Goal: Complete application form

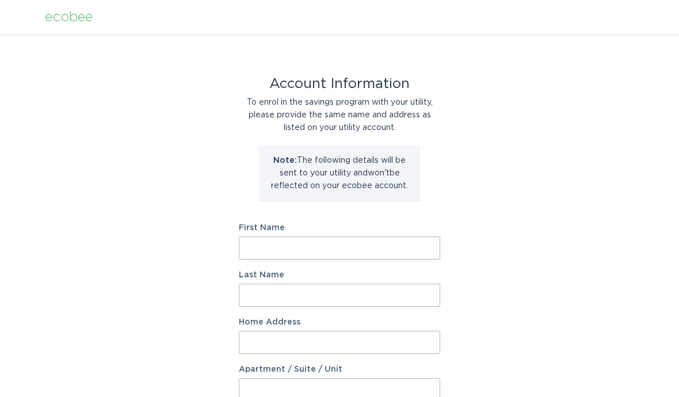
click at [334, 251] on input "First Name" at bounding box center [339, 247] width 201 height 23
type input "[PERSON_NAME]"
type input "20060 Long"
select select "US"
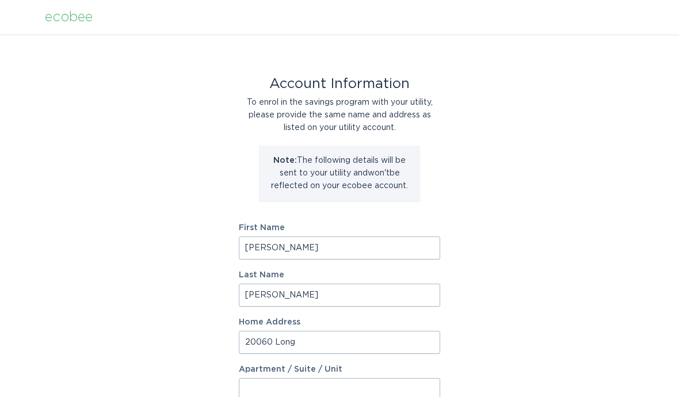
type input "[GEOGRAPHIC_DATA]"
type input "27517-7339"
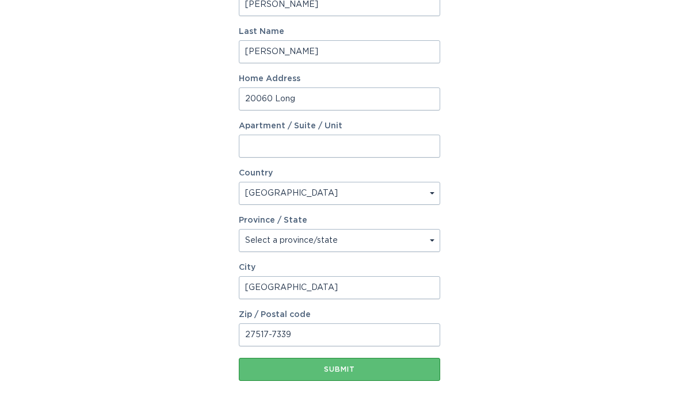
scroll to position [253, 0]
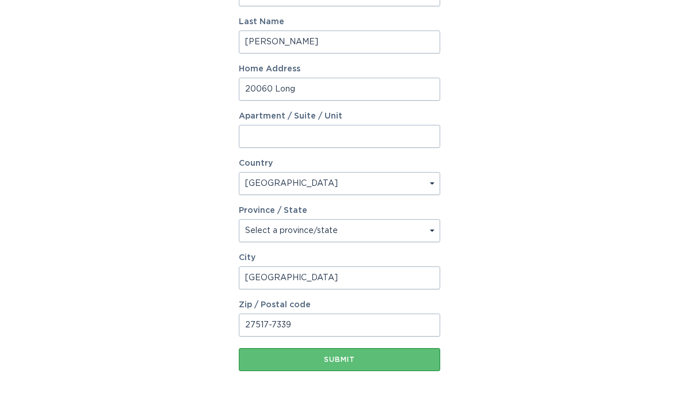
click at [431, 231] on select "Select a province/state [US_STATE] [US_STATE] [US_STATE] [US_STATE] [US_STATE] …" at bounding box center [339, 230] width 201 height 23
select select "NC"
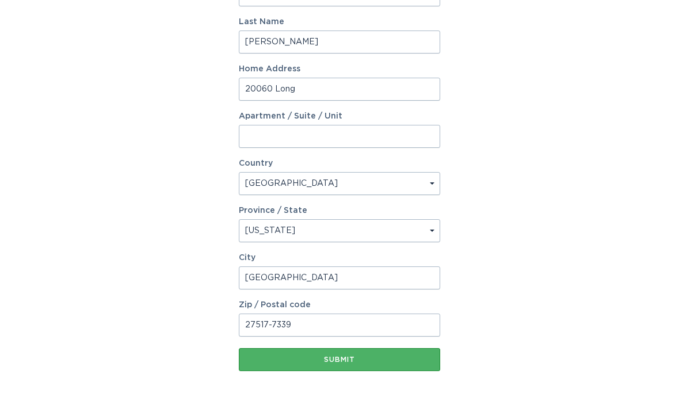
click at [342, 357] on div "Submit" at bounding box center [339, 359] width 190 height 7
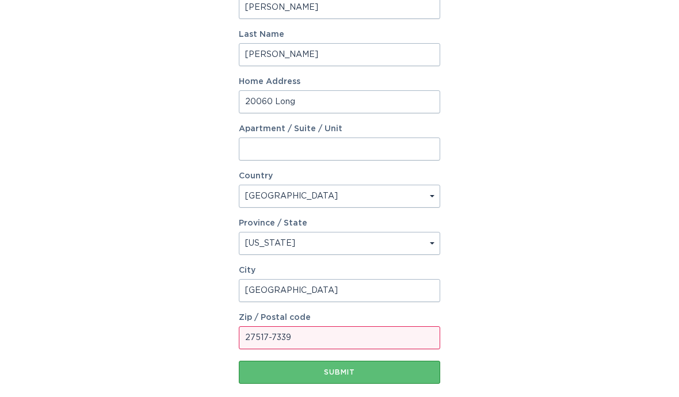
click at [355, 342] on input "27517-7339" at bounding box center [339, 337] width 201 height 23
type input "27517"
